Goal: Task Accomplishment & Management: Complete application form

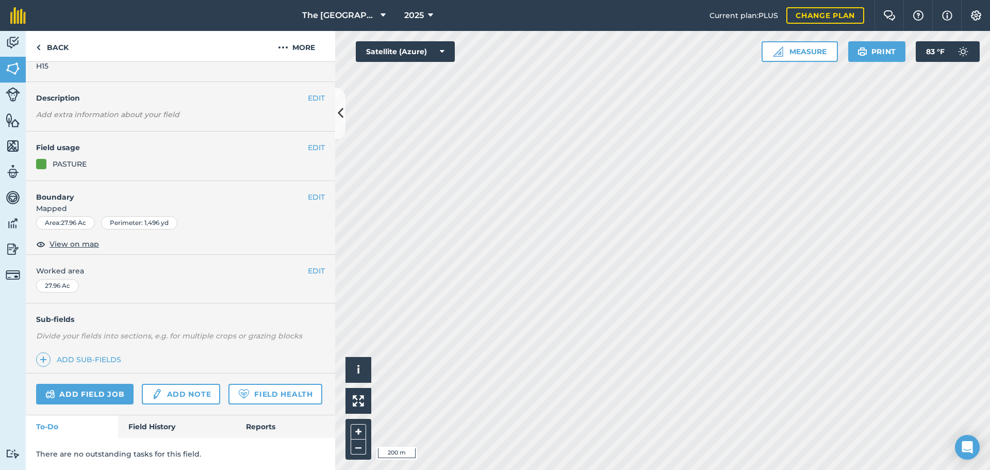
scroll to position [57, 0]
click at [89, 384] on link "Add field job" at bounding box center [84, 394] width 97 height 21
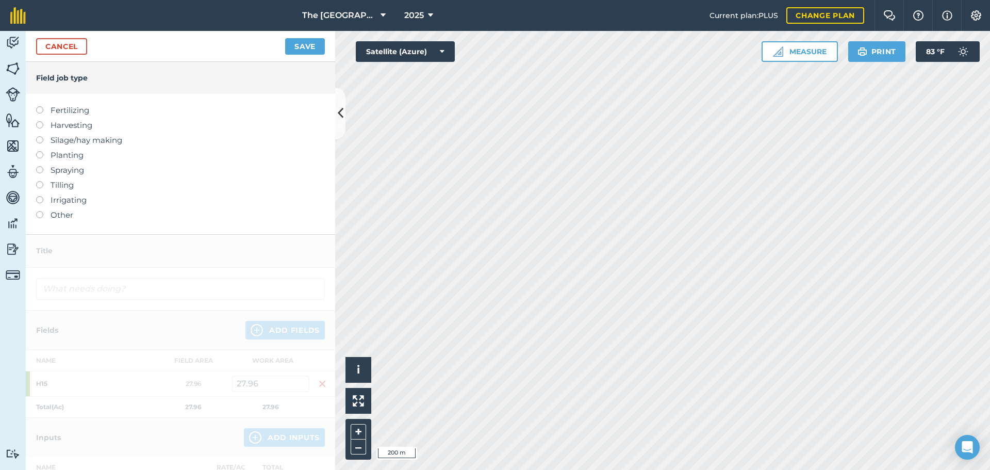
click at [74, 123] on label "Harvesting" at bounding box center [180, 125] width 289 height 12
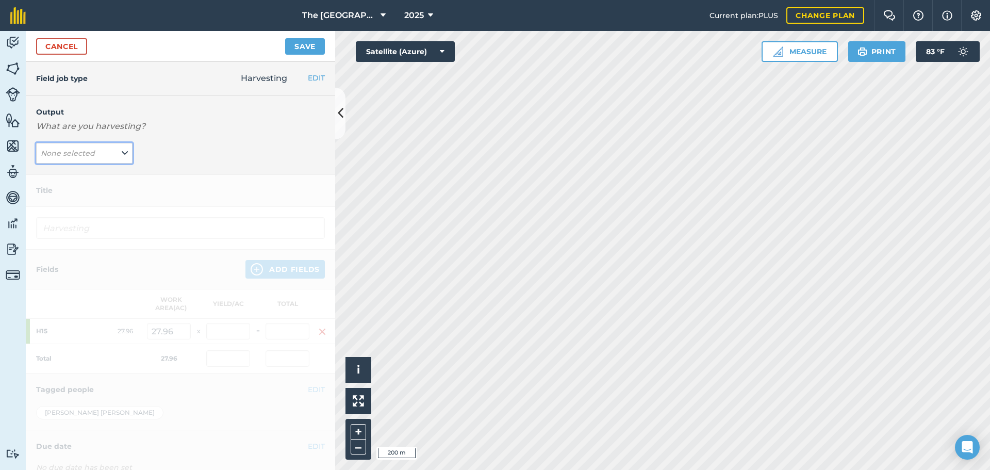
click at [95, 158] on button "None selected" at bounding box center [84, 153] width 96 height 21
click at [103, 175] on button "Round Bails ( # )" at bounding box center [84, 174] width 96 height 20
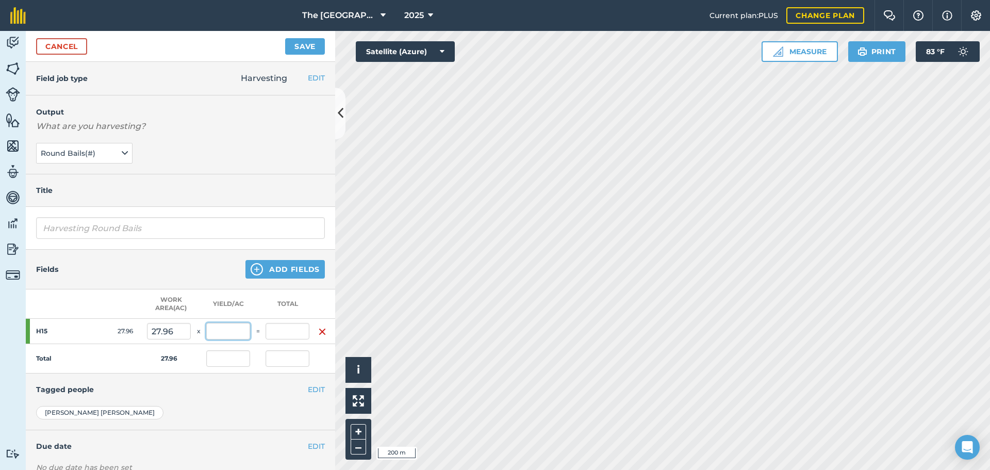
click at [232, 331] on input "text" at bounding box center [228, 331] width 44 height 17
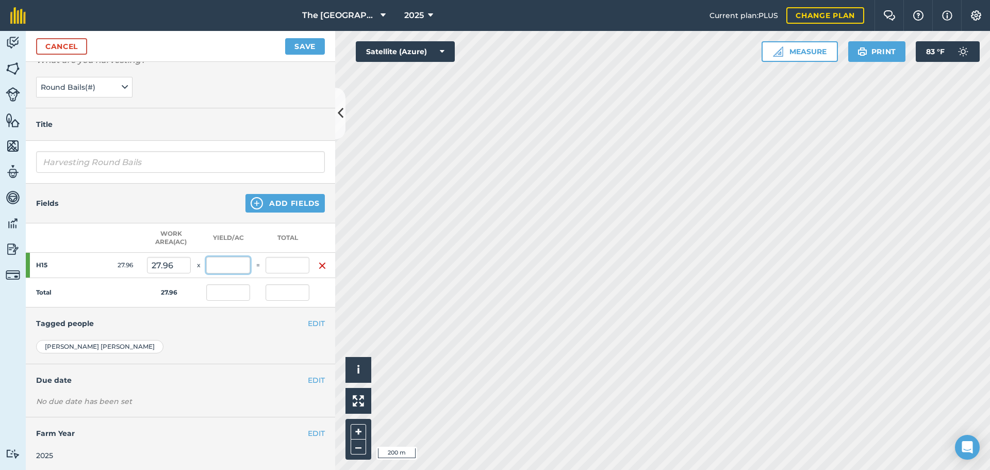
scroll to position [76, 0]
click at [308, 426] on button "EDIT" at bounding box center [316, 431] width 17 height 11
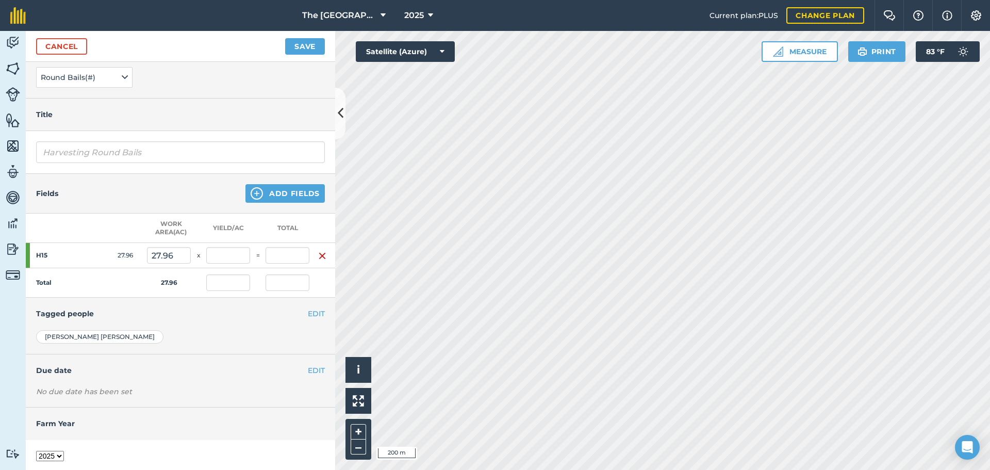
scroll to position [115, 0]
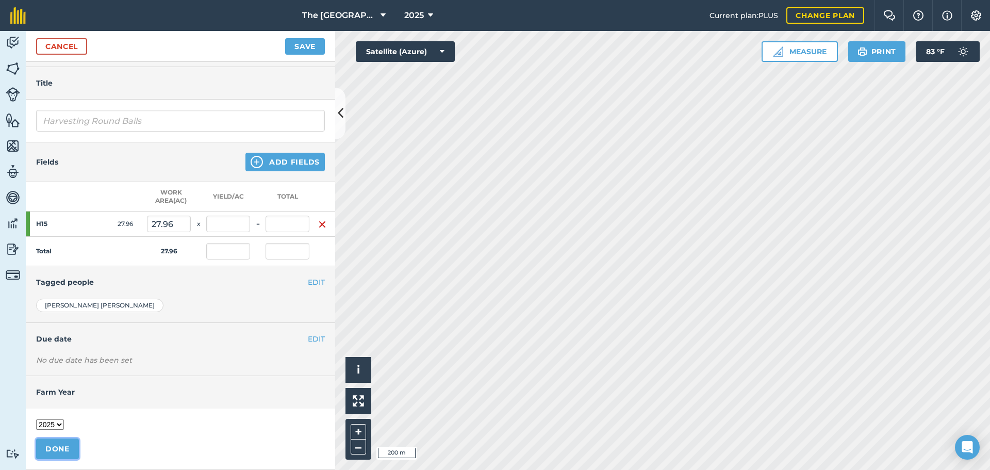
click at [62, 438] on button "DONE" at bounding box center [57, 448] width 43 height 21
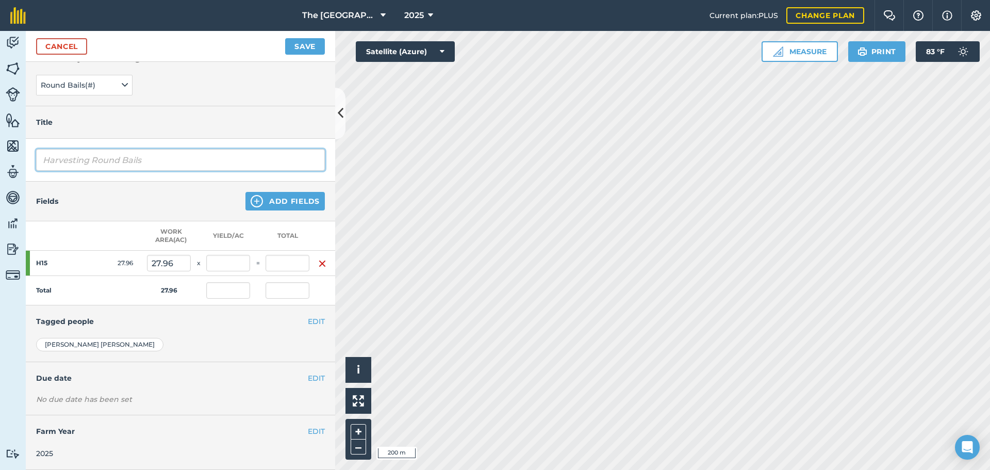
click at [176, 149] on input "Harvesting Round Bails" at bounding box center [180, 160] width 289 height 22
drag, startPoint x: 176, startPoint y: 153, endPoint x: -92, endPoint y: 141, distance: 268.5
click at [0, 141] on html "The 808 Ranch at the Ridge 2025 Current plan : PLUS Change plan Farm Chat Help …" at bounding box center [495, 235] width 990 height 470
type input "First Cutting - High Nitrate Hay"
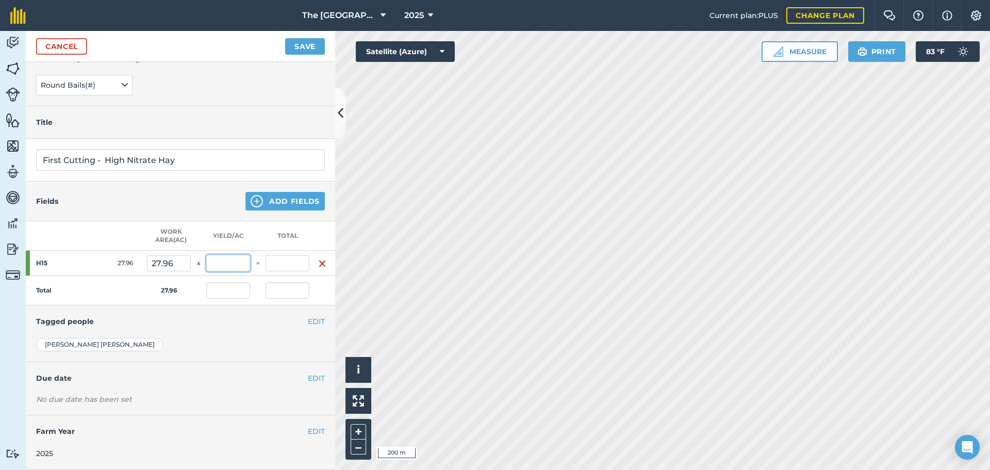
click at [244, 257] on input "text" at bounding box center [228, 263] width 44 height 17
click at [279, 255] on input "text" at bounding box center [288, 263] width 44 height 17
type input "80"
click at [285, 38] on button "Save" at bounding box center [305, 46] width 40 height 17
type input "2.861"
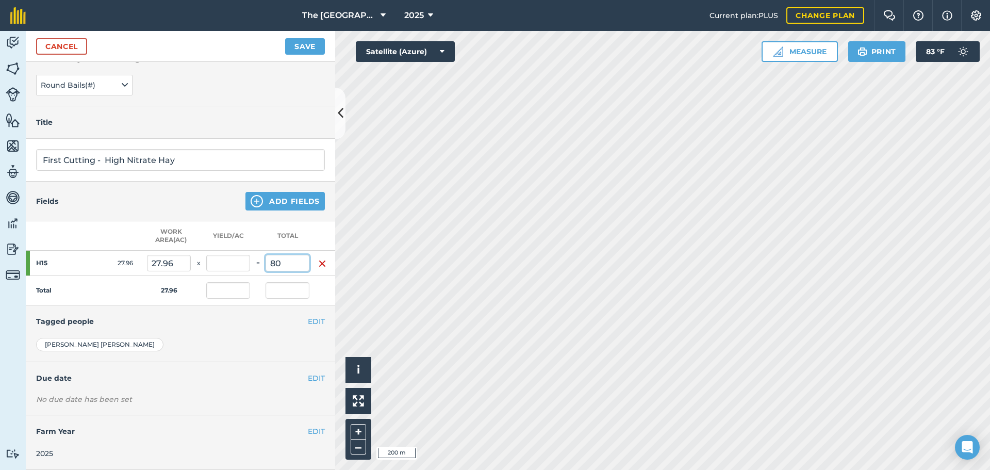
type input "2.861"
type input "80"
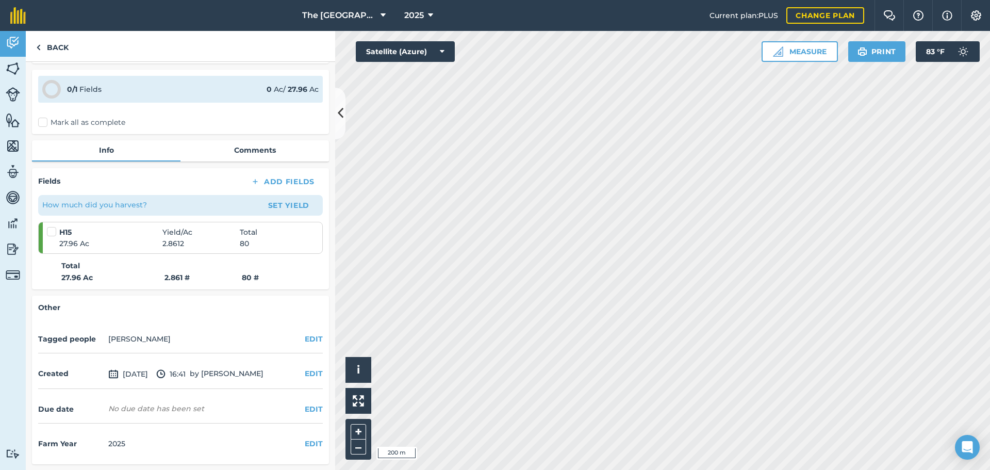
scroll to position [62, 0]
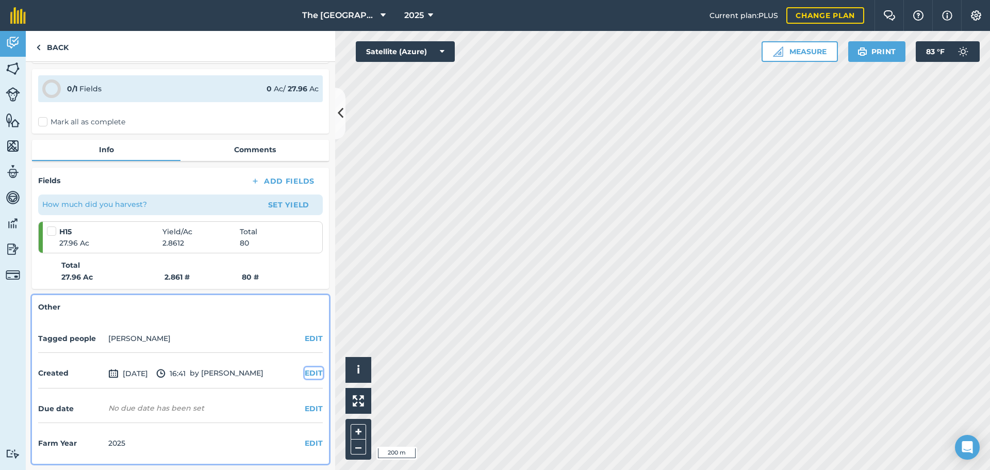
click at [310, 378] on button "EDIT" at bounding box center [314, 372] width 18 height 11
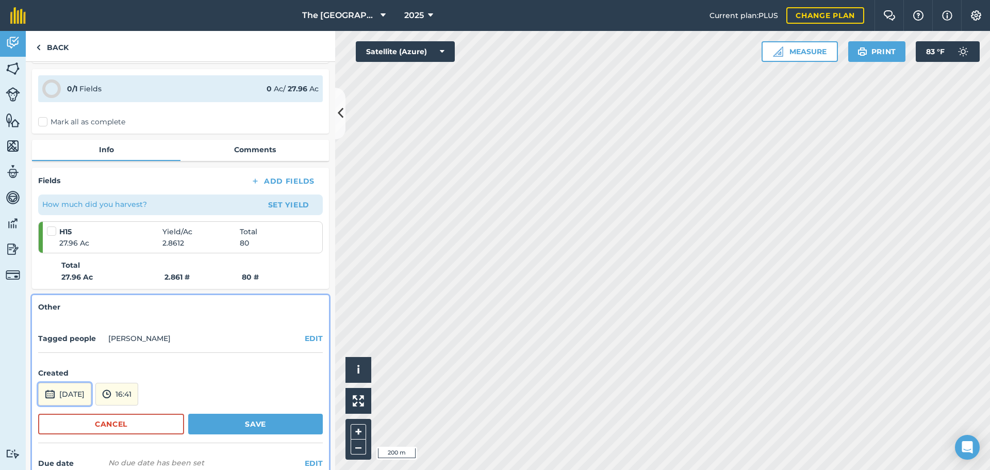
click at [91, 390] on button "[DATE]" at bounding box center [64, 394] width 53 height 23
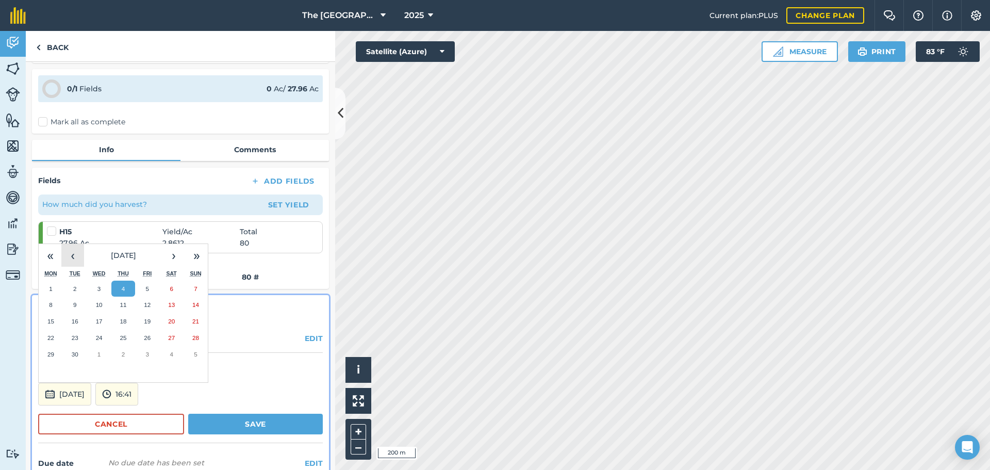
click at [78, 256] on button "‹" at bounding box center [72, 255] width 23 height 23
click at [127, 355] on button "26" at bounding box center [123, 354] width 24 height 17
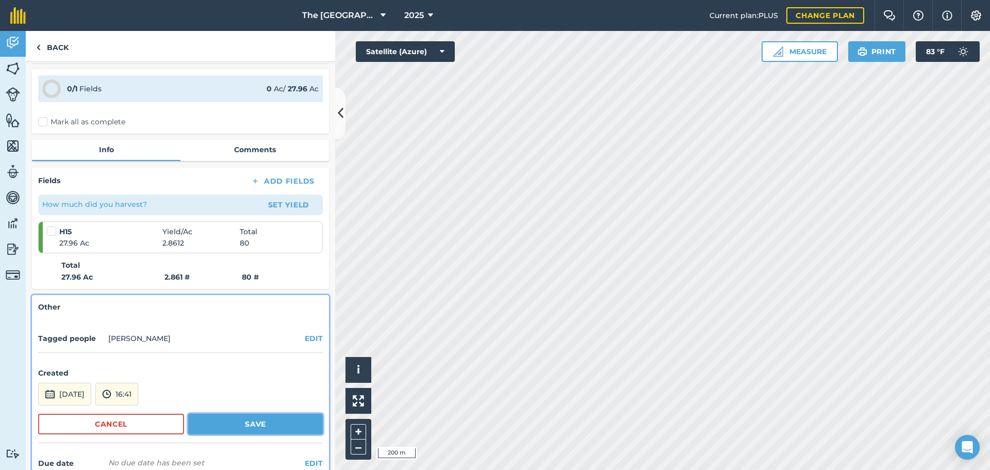
click at [254, 421] on button "Save" at bounding box center [255, 424] width 135 height 21
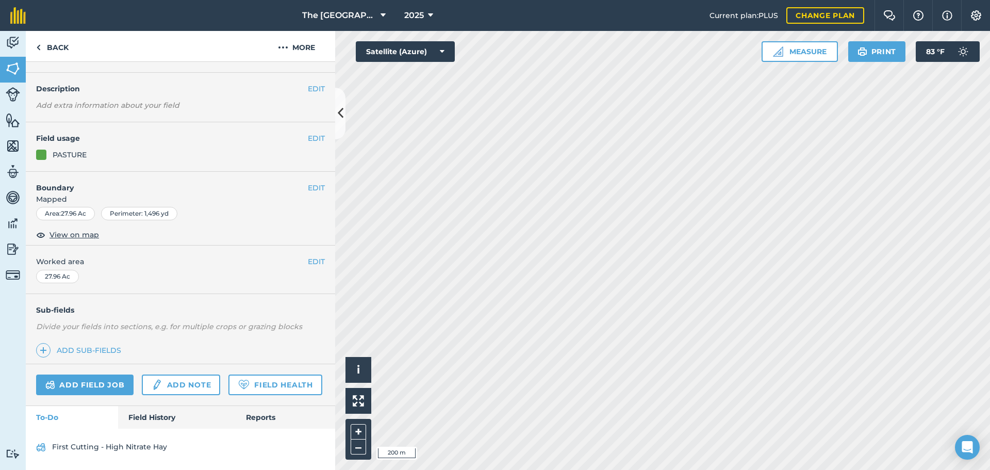
scroll to position [66, 0]
click at [104, 375] on link "Add field job" at bounding box center [84, 385] width 97 height 21
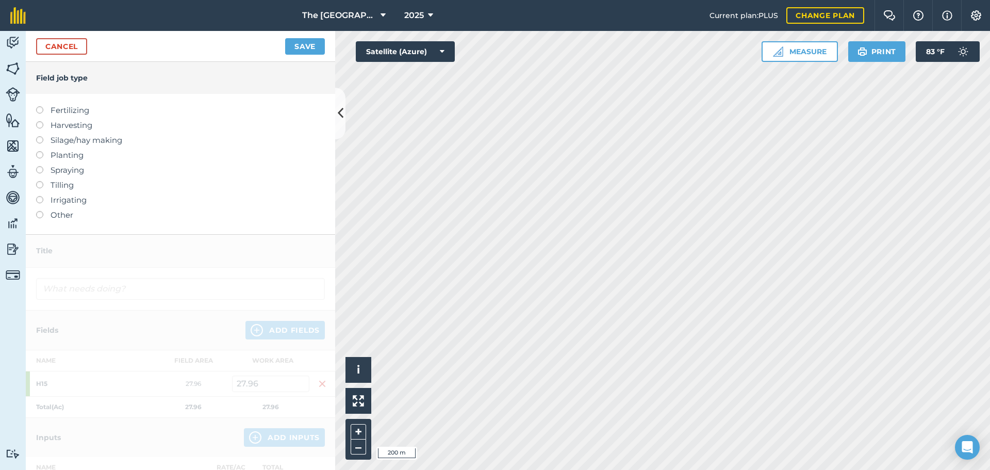
click at [57, 130] on label "Harvesting" at bounding box center [180, 125] width 289 height 12
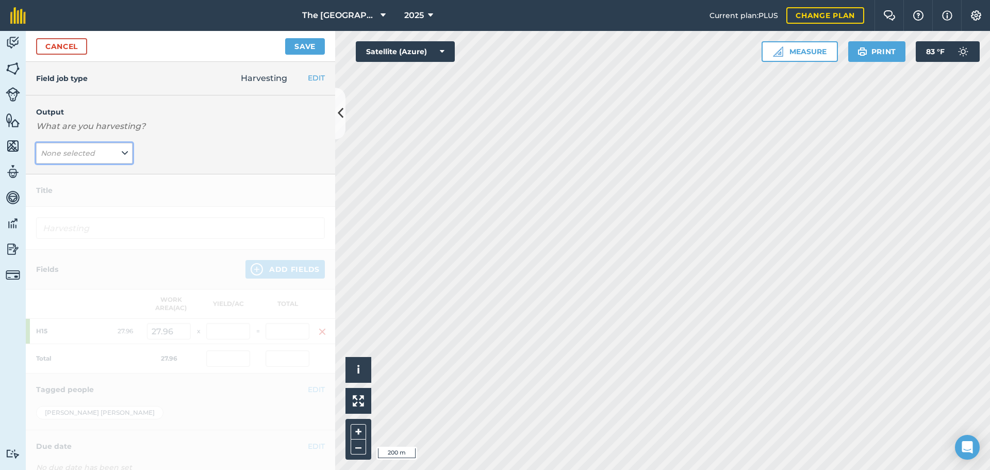
click at [122, 155] on icon at bounding box center [125, 153] width 6 height 11
click at [95, 177] on button "Round Bails ( # )" at bounding box center [84, 174] width 96 height 20
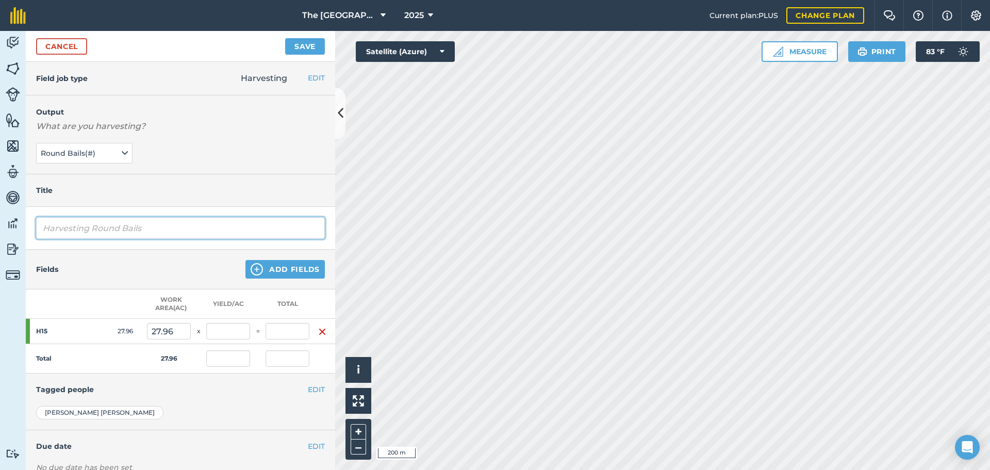
drag, startPoint x: 159, startPoint y: 226, endPoint x: -63, endPoint y: 214, distance: 222.7
click at [0, 214] on html "The 808 Ranch at the Ridge 2025 Current plan : PLUS Change plan Farm Chat Help …" at bounding box center [495, 235] width 990 height 470
type input "@"
type input "3"
drag, startPoint x: 126, startPoint y: 227, endPoint x: 94, endPoint y: 233, distance: 32.6
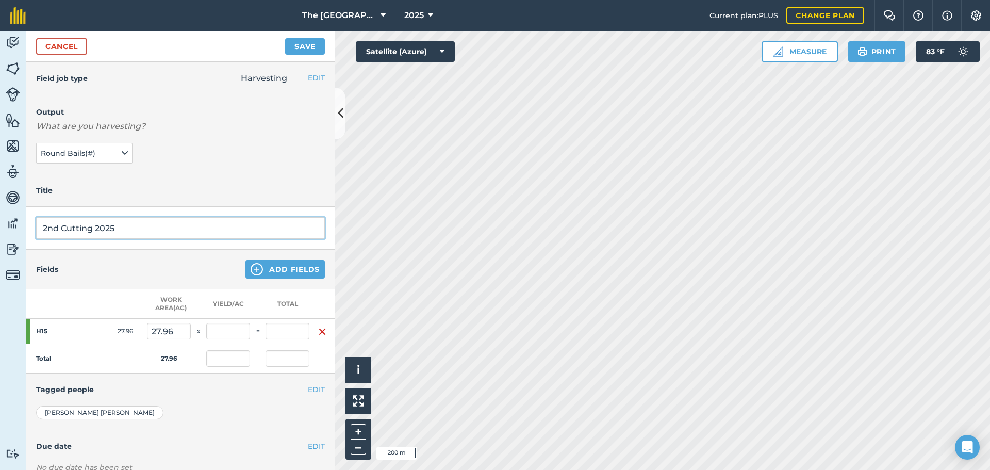
click at [94, 233] on input "2nd Cutting 2025" at bounding box center [180, 228] width 289 height 22
click at [45, 226] on input "2nd Cutting" at bounding box center [180, 228] width 289 height 22
type input "2025 2nd Cutting"
click at [290, 331] on input "text" at bounding box center [288, 331] width 44 height 17
type input "78"
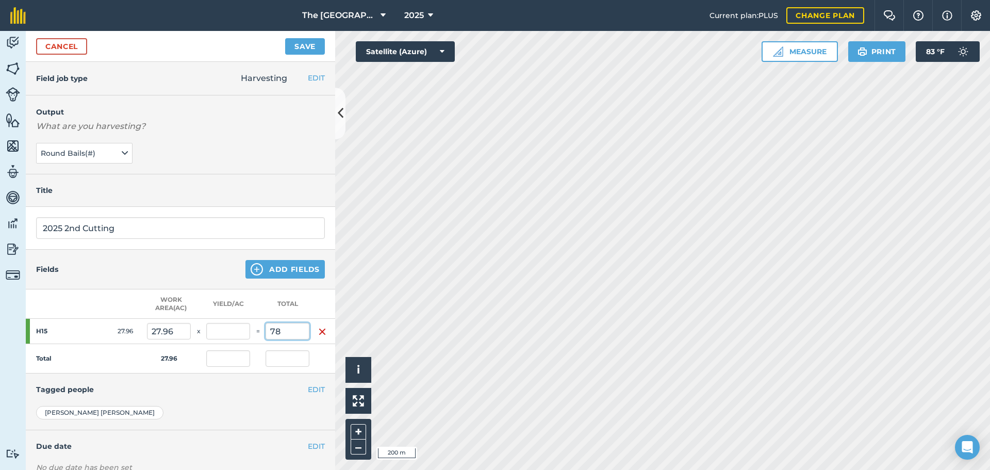
click at [285, 38] on button "Save" at bounding box center [305, 46] width 40 height 17
type input "2.79"
type input "78"
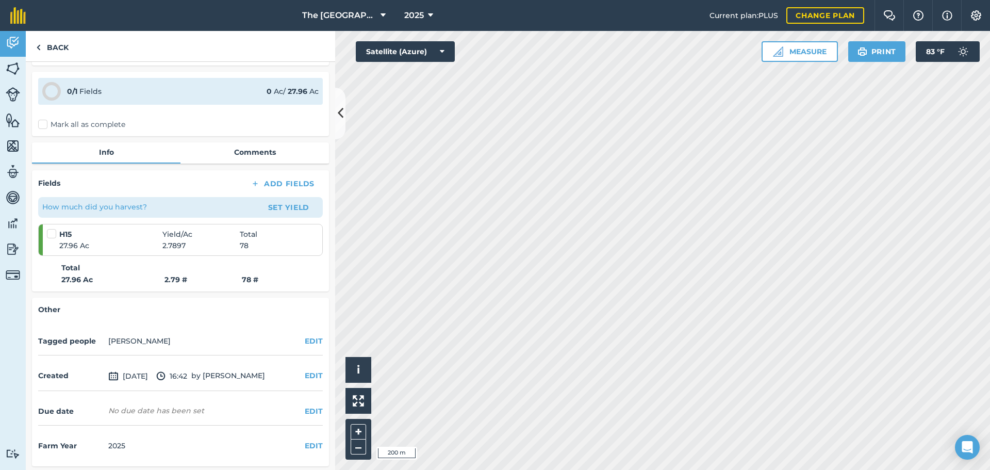
scroll to position [62, 0]
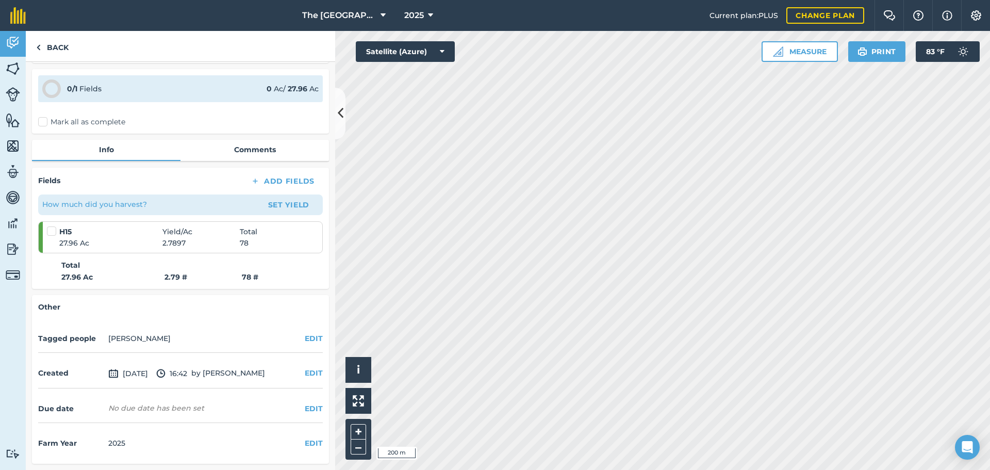
click at [148, 377] on span "[DATE]" at bounding box center [128, 373] width 40 height 12
click at [118, 375] on img at bounding box center [113, 373] width 10 height 12
click at [111, 375] on img at bounding box center [113, 373] width 10 height 12
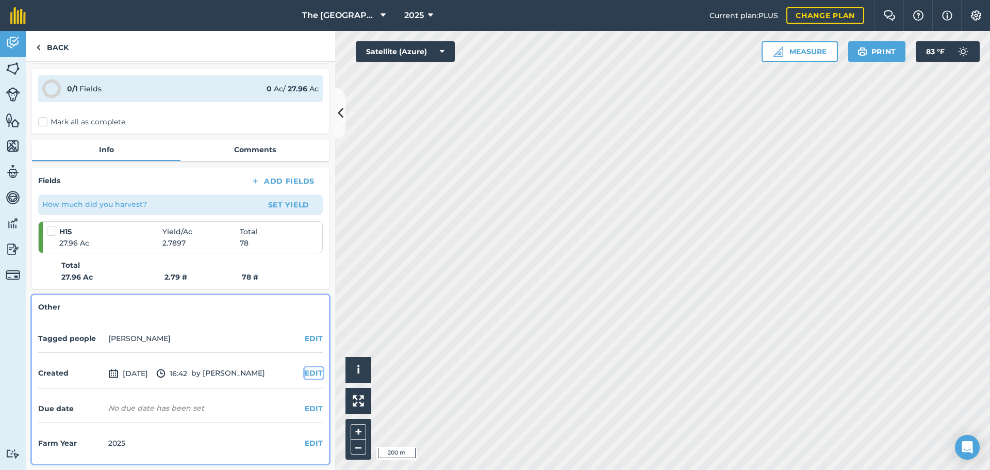
click at [305, 373] on button "EDIT" at bounding box center [314, 372] width 18 height 11
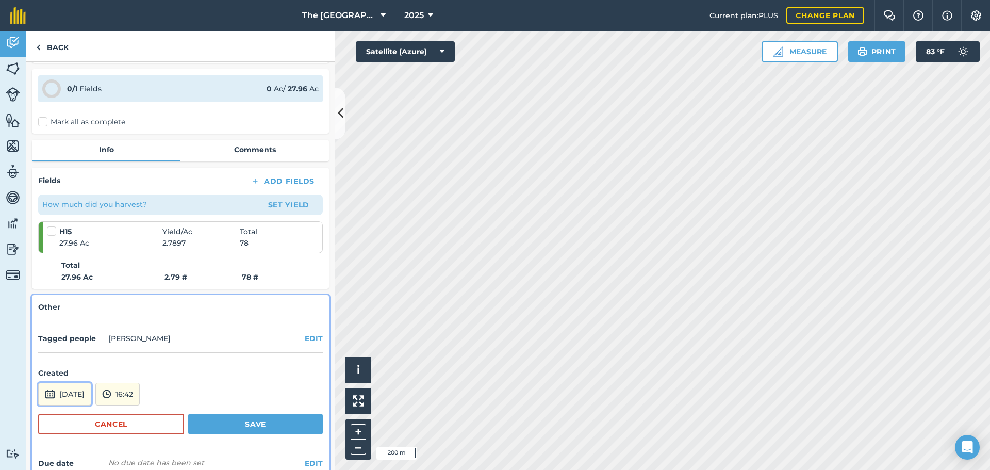
click at [91, 401] on button "[DATE]" at bounding box center [64, 394] width 53 height 23
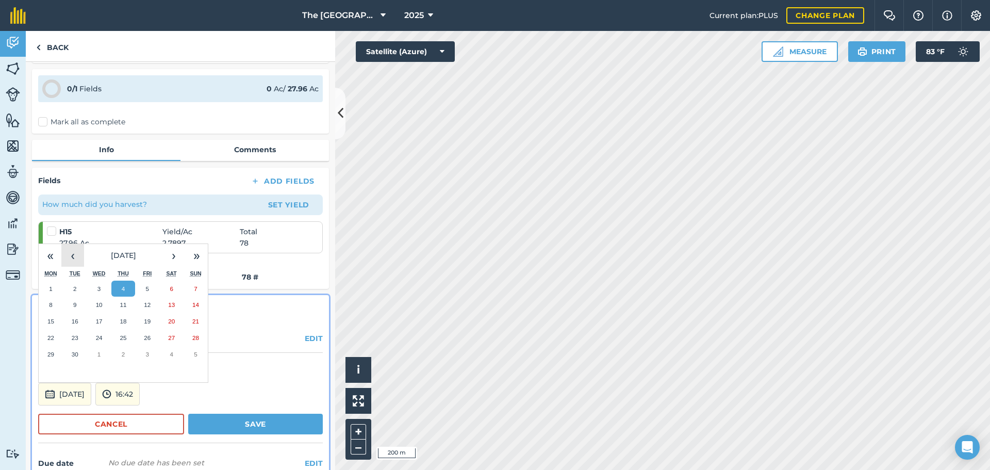
click at [72, 260] on button "‹" at bounding box center [72, 255] width 23 height 23
click at [194, 307] on abbr "10" at bounding box center [195, 304] width 7 height 7
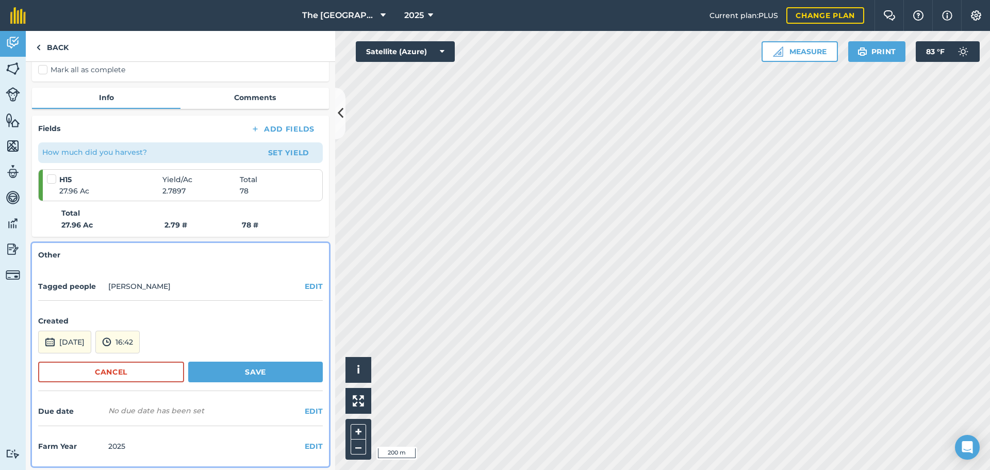
scroll to position [117, 0]
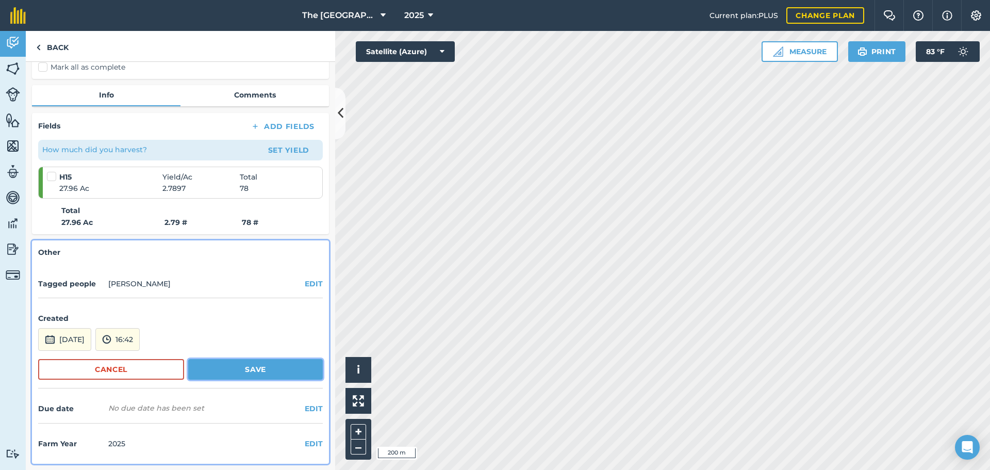
click at [240, 367] on button "Save" at bounding box center [255, 369] width 135 height 21
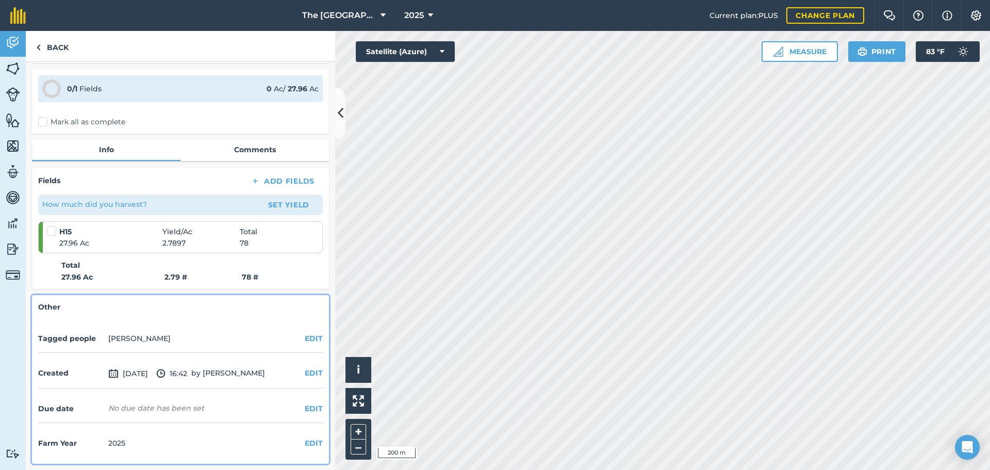
scroll to position [11, 0]
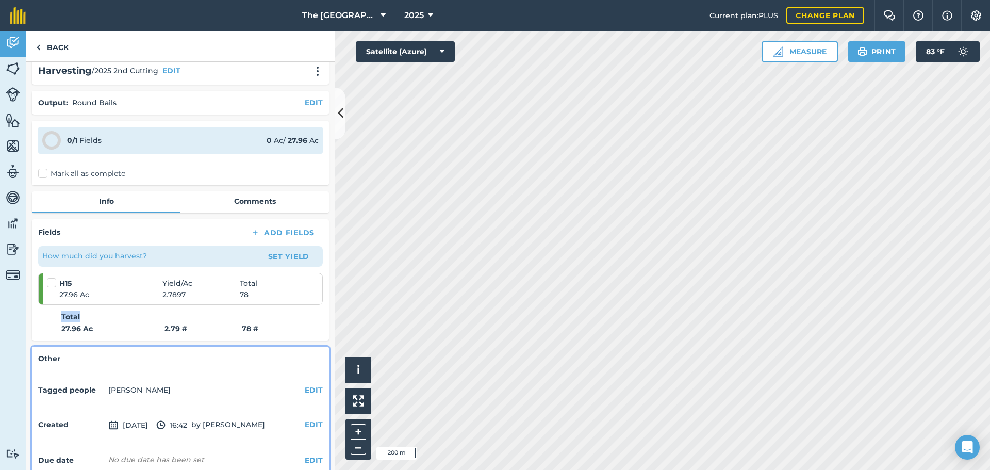
drag, startPoint x: 62, startPoint y: 320, endPoint x: 98, endPoint y: 320, distance: 36.1
click at [98, 320] on p "Total" at bounding box center [192, 316] width 262 height 11
click at [88, 326] on strong "27.96 Ac" at bounding box center [112, 328] width 103 height 11
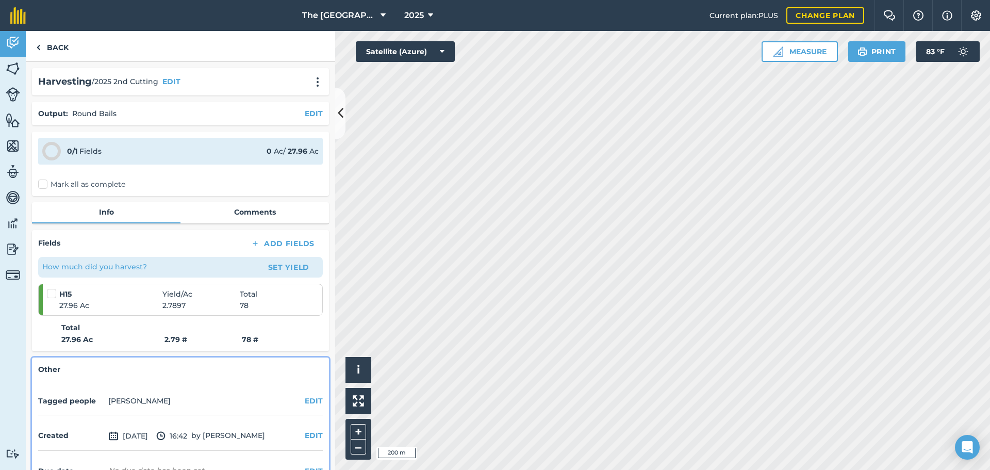
scroll to position [52, 0]
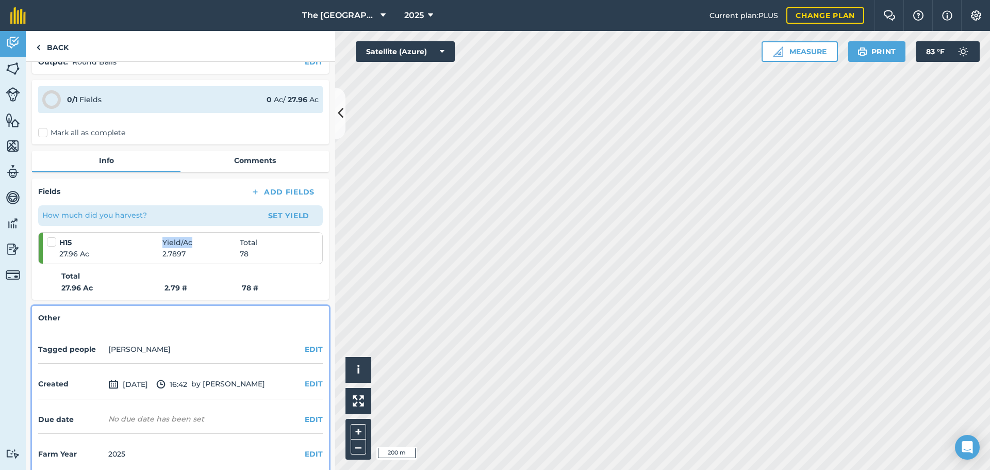
drag, startPoint x: 73, startPoint y: 243, endPoint x: 211, endPoint y: 242, distance: 138.8
click at [211, 242] on div "H15 Yield / Ac Total" at bounding box center [181, 242] width 269 height 11
click at [211, 242] on span "Yield / Ac" at bounding box center [200, 242] width 77 height 11
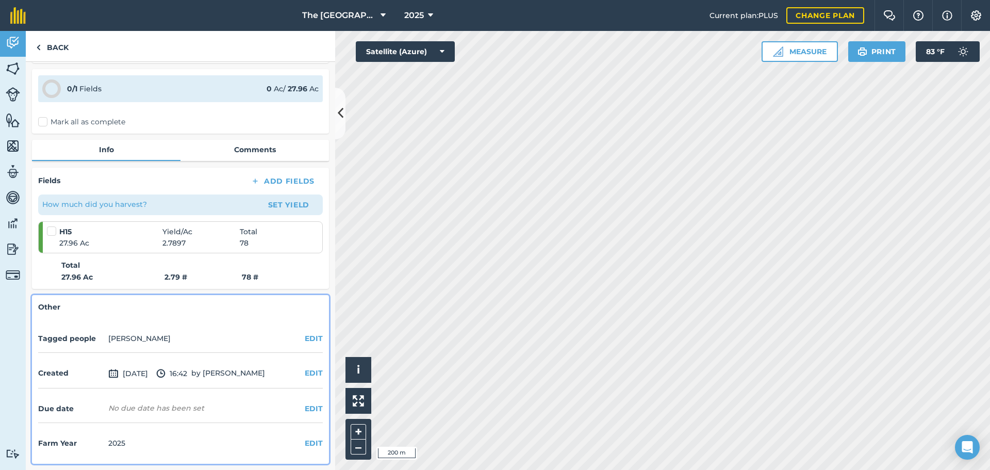
scroll to position [0, 0]
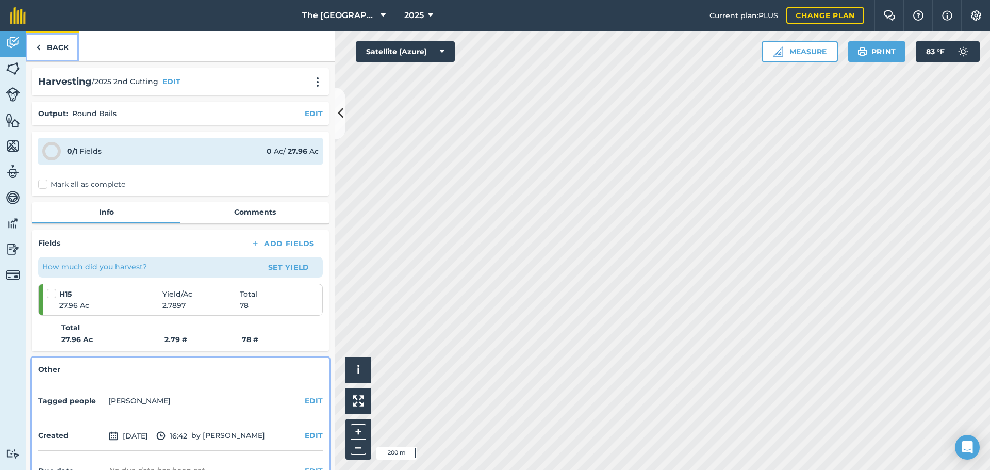
click at [55, 44] on link "Back" at bounding box center [52, 46] width 53 height 30
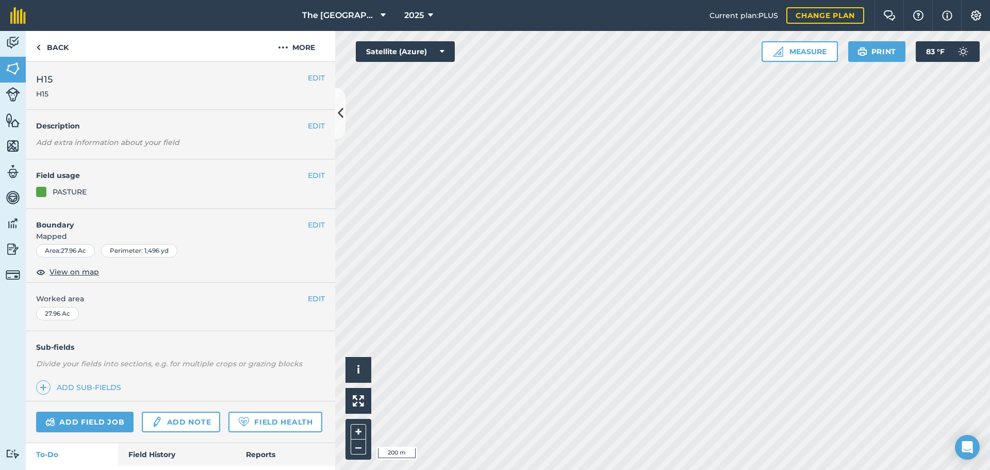
scroll to position [87, 0]
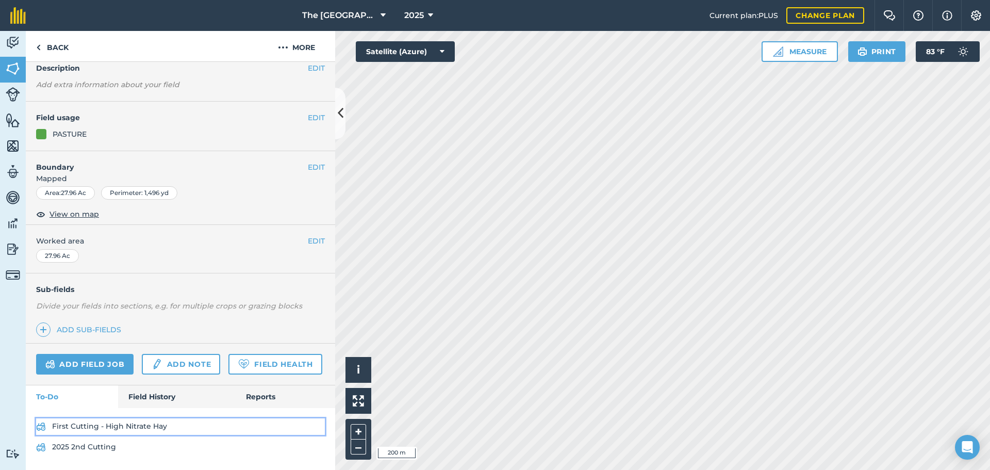
click at [126, 428] on link "First Cutting - High Nitrate Hay" at bounding box center [180, 426] width 289 height 17
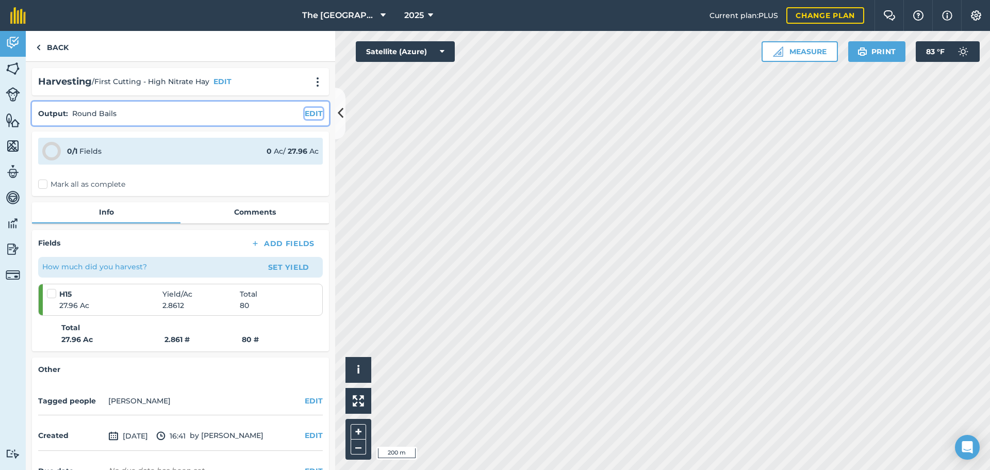
click at [305, 112] on button "EDIT" at bounding box center [314, 113] width 18 height 11
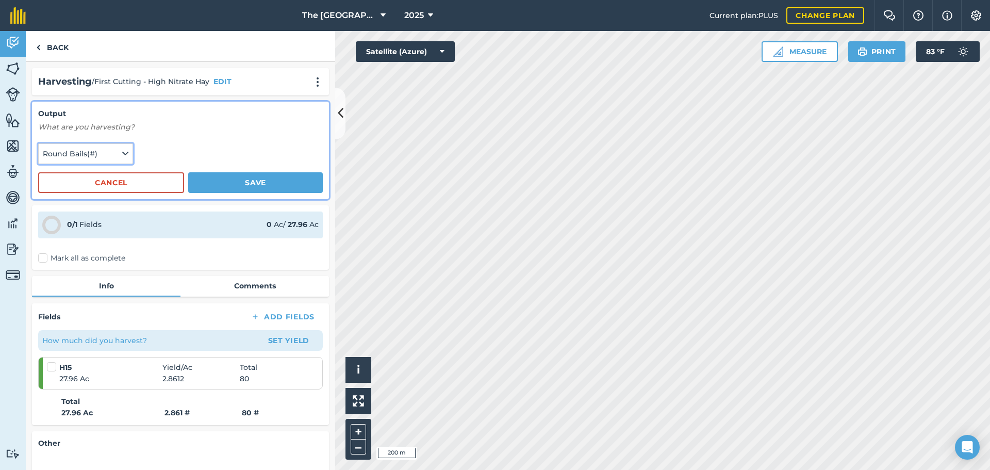
click at [127, 155] on button "Round Bails ( # )" at bounding box center [85, 153] width 95 height 21
click at [91, 202] on button "Add Output" at bounding box center [87, 196] width 92 height 14
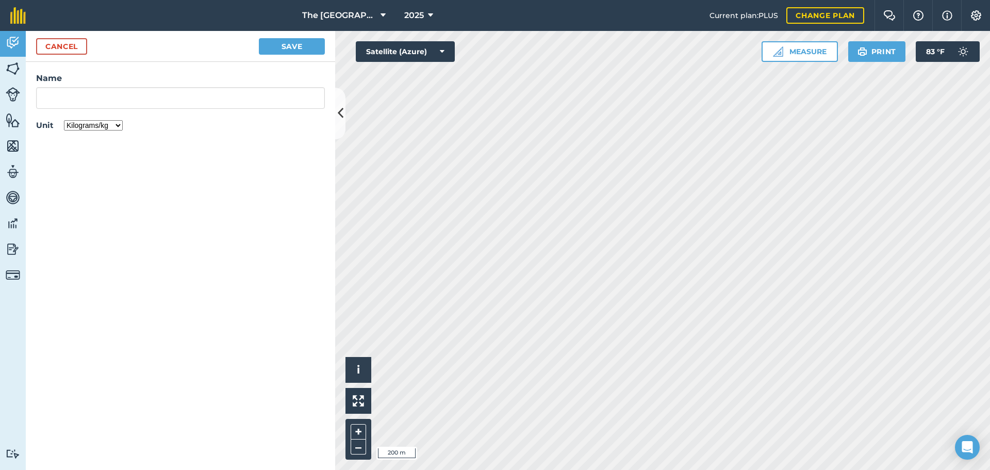
click at [100, 130] on select "Kilograms/kg Metric tonnes/t Litres/L Pounds/lb Imperial tons/t Gallons/gal Bus…" at bounding box center [93, 125] width 59 height 10
click at [78, 44] on button "Cancel" at bounding box center [61, 46] width 51 height 17
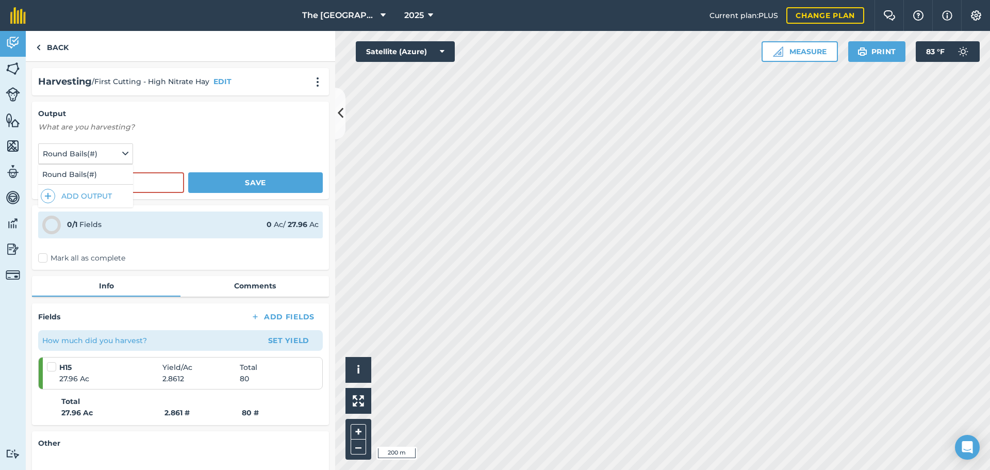
click at [207, 139] on form "Output What are you harvesting? Round Bails ( # ) Round Bails ( # ) Add Output …" at bounding box center [180, 150] width 285 height 85
click at [166, 126] on p "What are you harvesting?" at bounding box center [180, 126] width 285 height 11
click at [128, 287] on link "Info" at bounding box center [106, 286] width 149 height 20
drag, startPoint x: 186, startPoint y: 151, endPoint x: 168, endPoint y: 147, distance: 17.9
click at [186, 151] on form "Output What are you harvesting? Round Bails ( # ) Round Bails ( # ) Add Output …" at bounding box center [180, 150] width 285 height 85
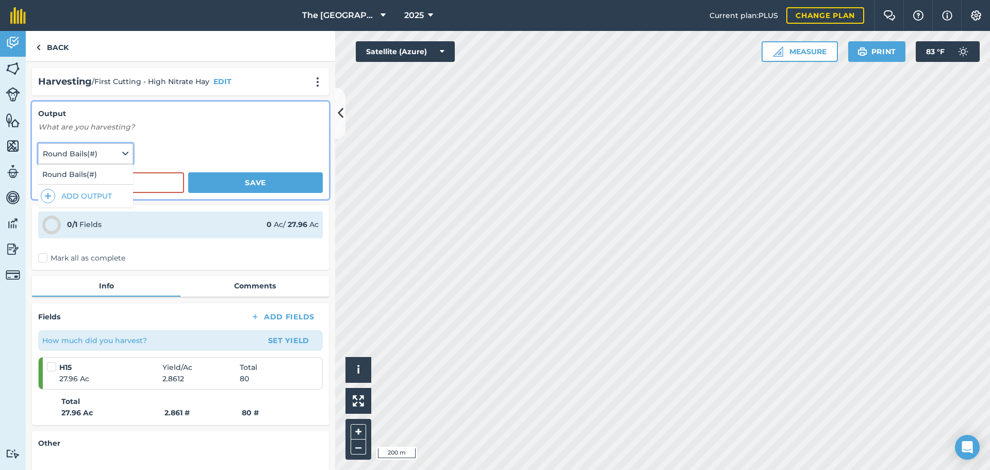
click at [124, 153] on icon at bounding box center [125, 153] width 6 height 11
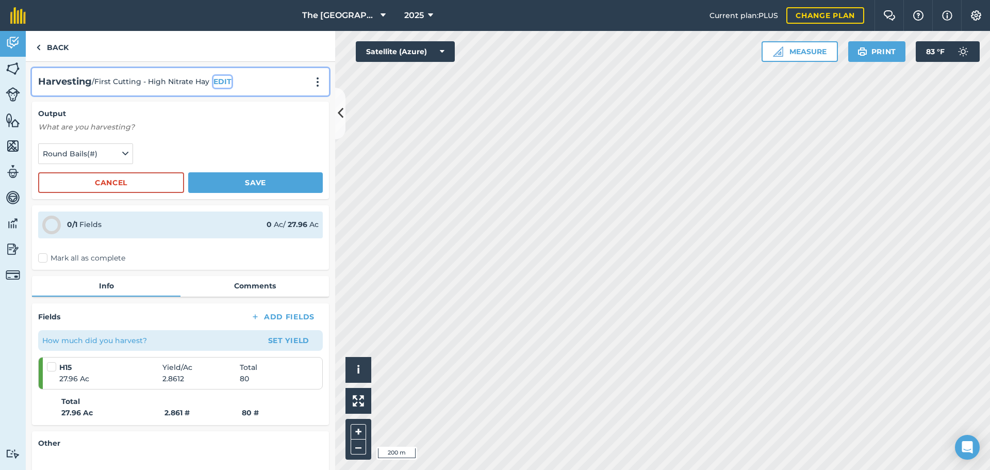
click at [222, 77] on button "EDIT" at bounding box center [223, 81] width 18 height 11
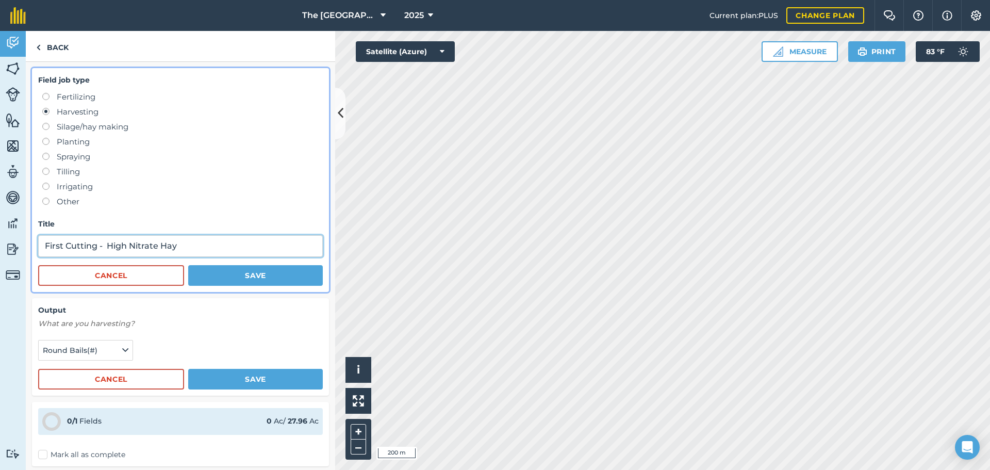
drag, startPoint x: 63, startPoint y: 246, endPoint x: -168, endPoint y: 234, distance: 230.9
click at [0, 234] on html "The 808 Ranch at the Ridge 2025 Current plan : PLUS Change plan Farm Chat Help …" at bounding box center [495, 235] width 990 height 470
type input "2025 1st Cutting - High Nitrate Hay"
click at [241, 272] on button "Save" at bounding box center [255, 275] width 135 height 21
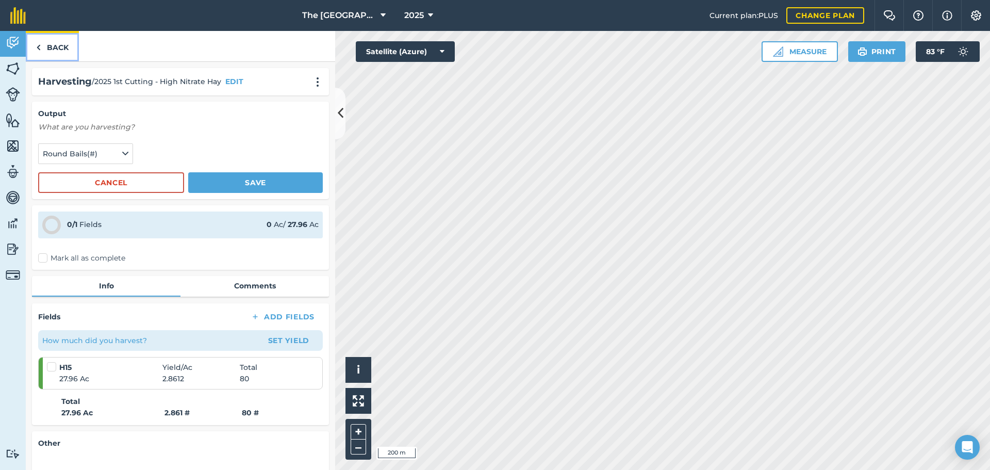
click at [51, 41] on link "Back" at bounding box center [52, 46] width 53 height 30
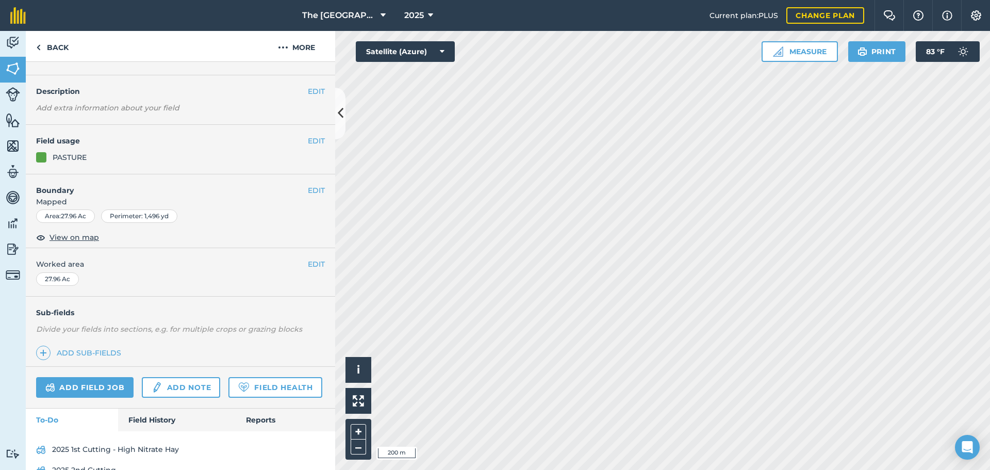
scroll to position [87, 0]
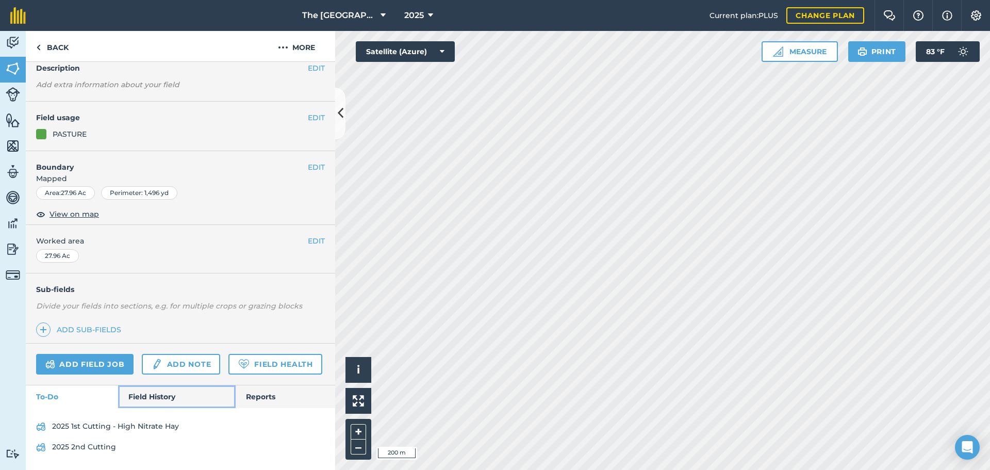
click at [160, 401] on link "Field History" at bounding box center [176, 396] width 117 height 23
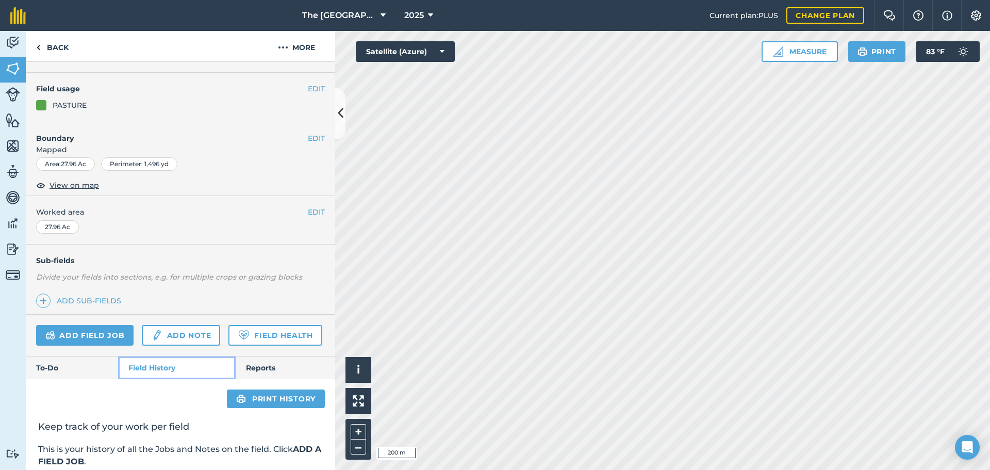
scroll to position [236, 0]
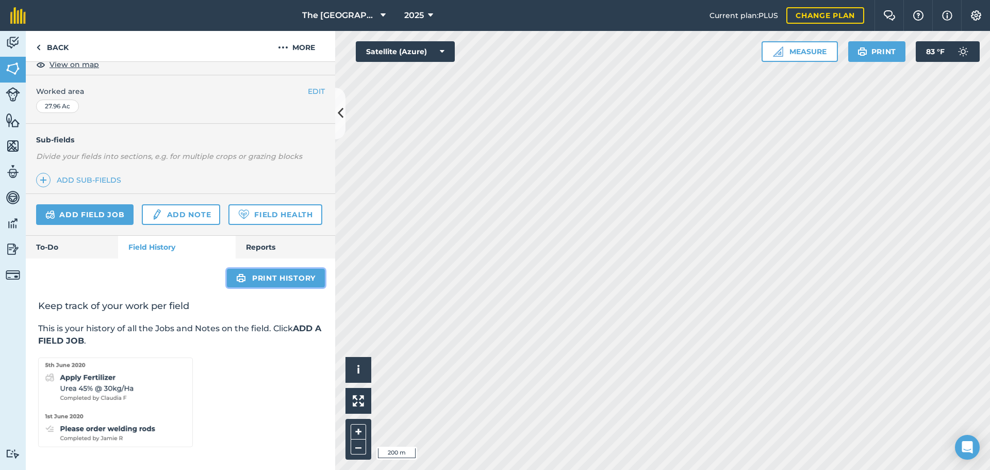
click at [264, 286] on link "Print history" at bounding box center [276, 278] width 98 height 19
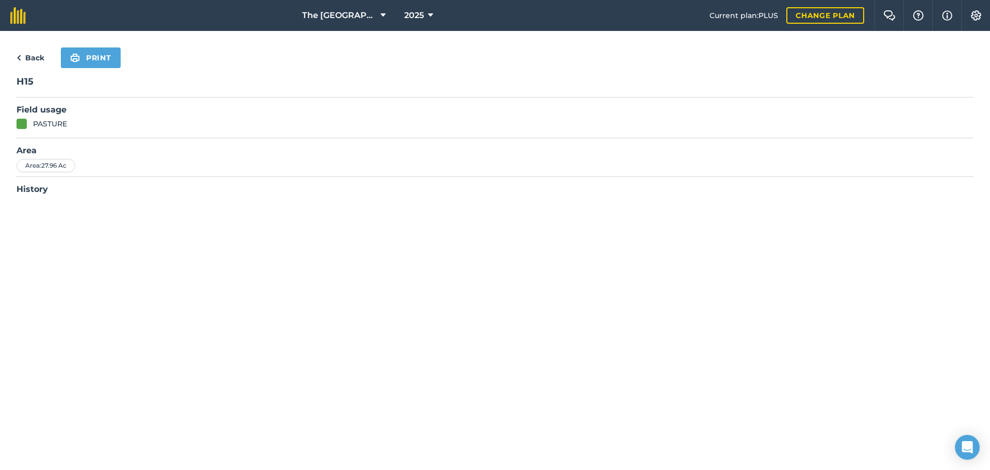
click at [18, 54] on img at bounding box center [19, 58] width 5 height 12
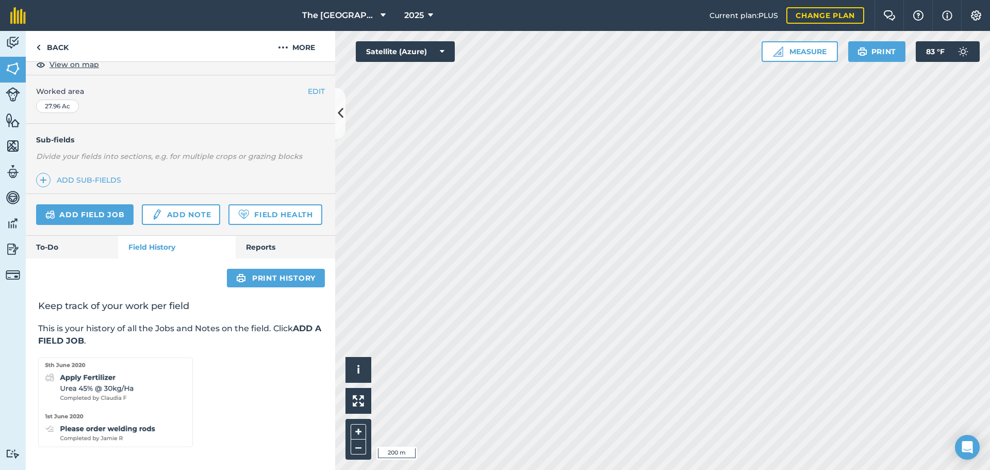
scroll to position [236, 0]
click at [265, 241] on link "Reports" at bounding box center [286, 247] width 100 height 23
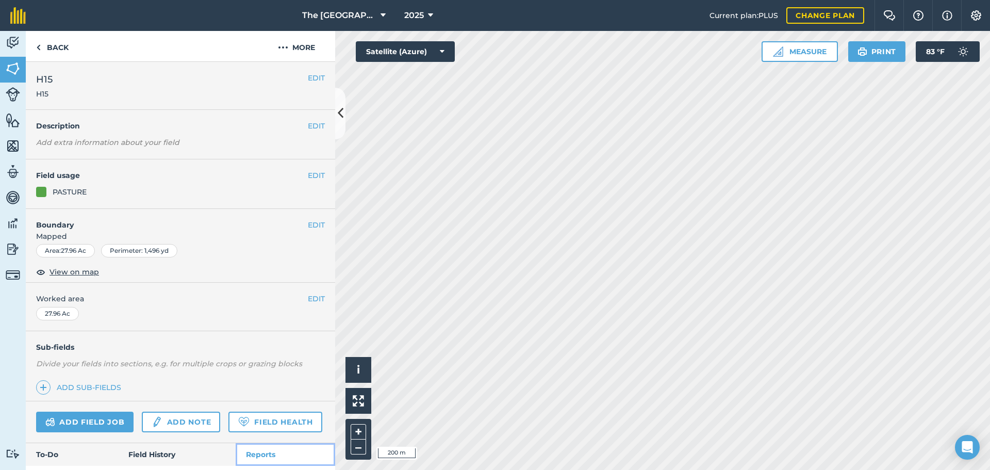
scroll to position [91, 0]
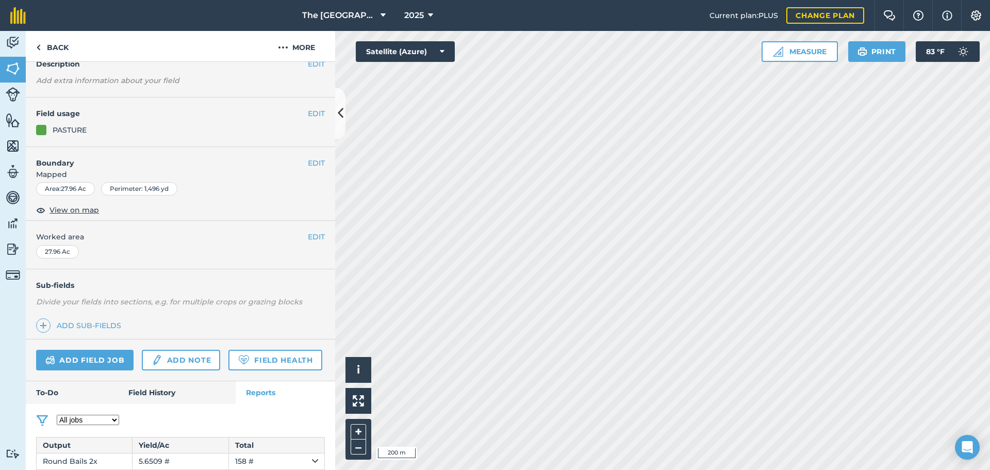
click at [112, 418] on select "All jobs Incomplete jobs Complete jobs" at bounding box center [88, 420] width 62 height 10
click at [57, 425] on select "All jobs Incomplete jobs Complete jobs" at bounding box center [88, 420] width 62 height 10
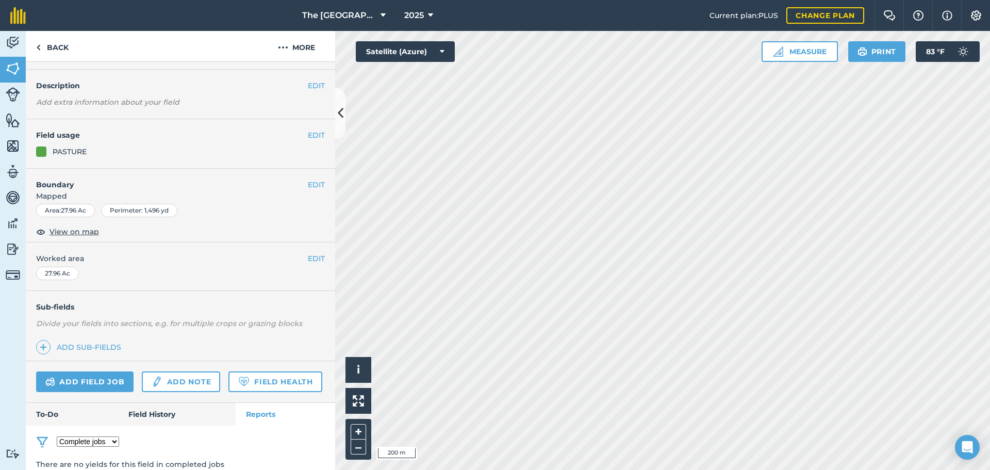
drag, startPoint x: 106, startPoint y: 439, endPoint x: 101, endPoint y: 443, distance: 6.2
click at [106, 439] on select "All jobs Incomplete jobs Complete jobs" at bounding box center [88, 441] width 62 height 10
select select "todo"
click at [57, 436] on select "All jobs Incomplete jobs Complete jobs" at bounding box center [88, 441] width 62 height 10
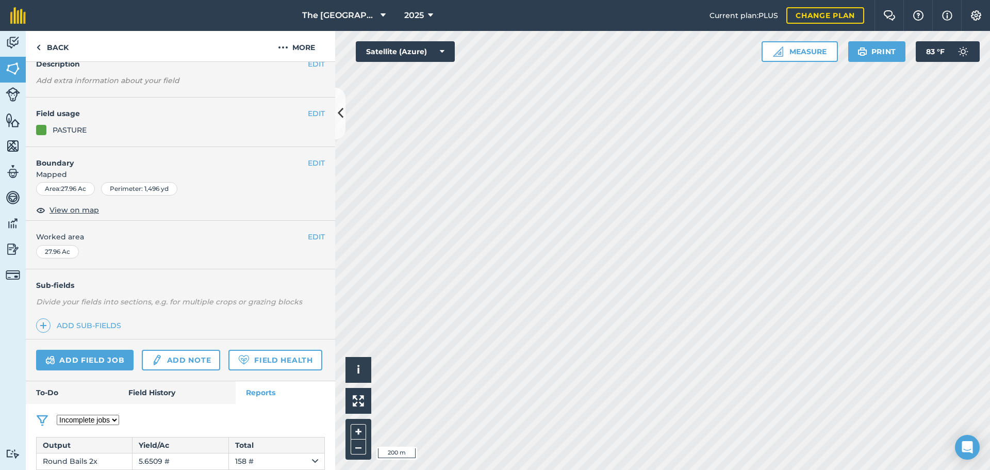
scroll to position [91, 0]
click at [55, 52] on link "Back" at bounding box center [52, 46] width 53 height 30
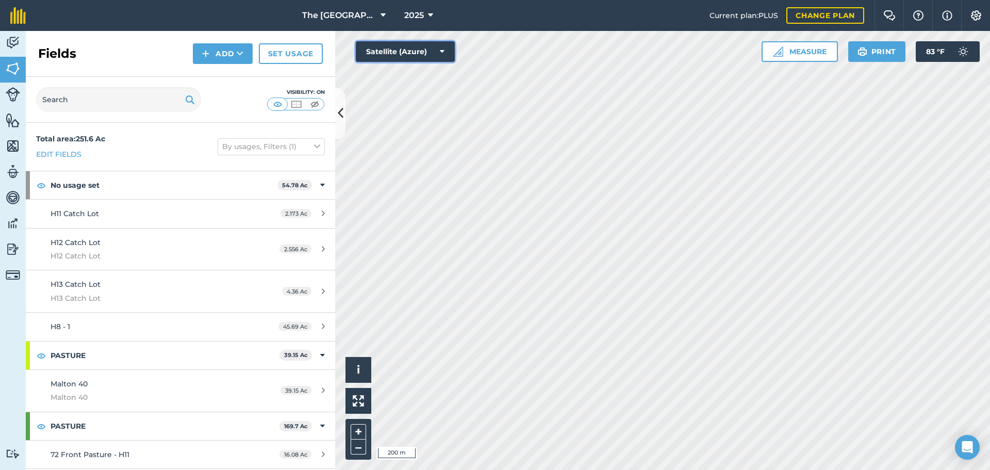
click at [430, 56] on button "Satellite (Azure)" at bounding box center [405, 51] width 99 height 21
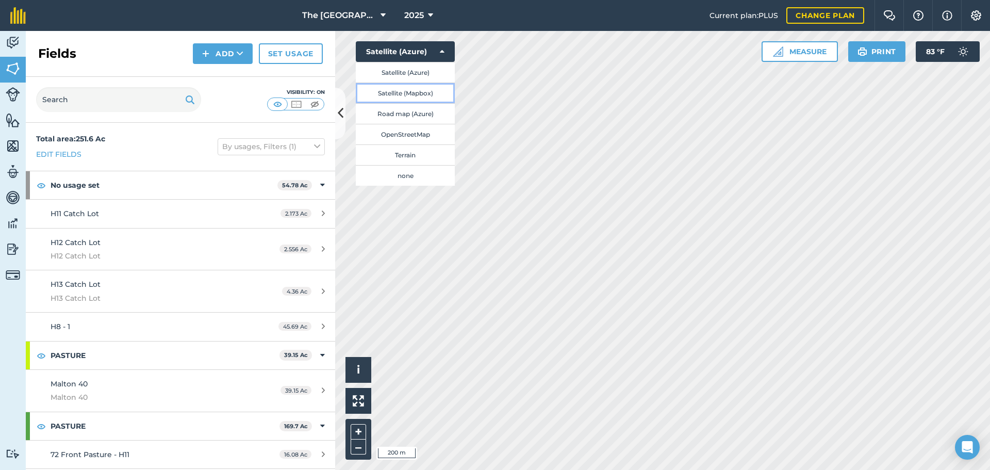
click at [431, 91] on button "Satellite (Mapbox)" at bounding box center [405, 93] width 99 height 21
